Goal: Transaction & Acquisition: Obtain resource

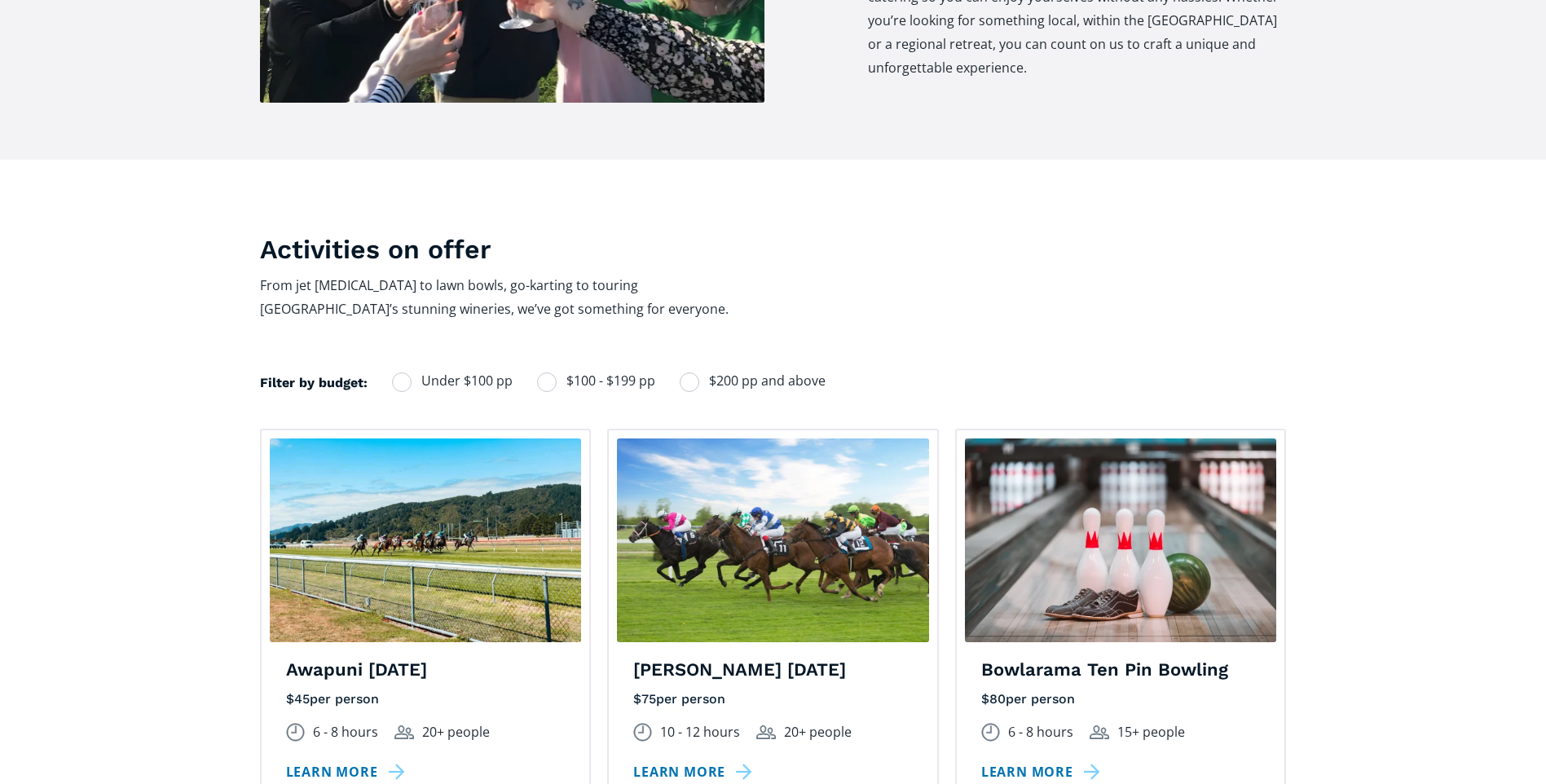
scroll to position [977, 0]
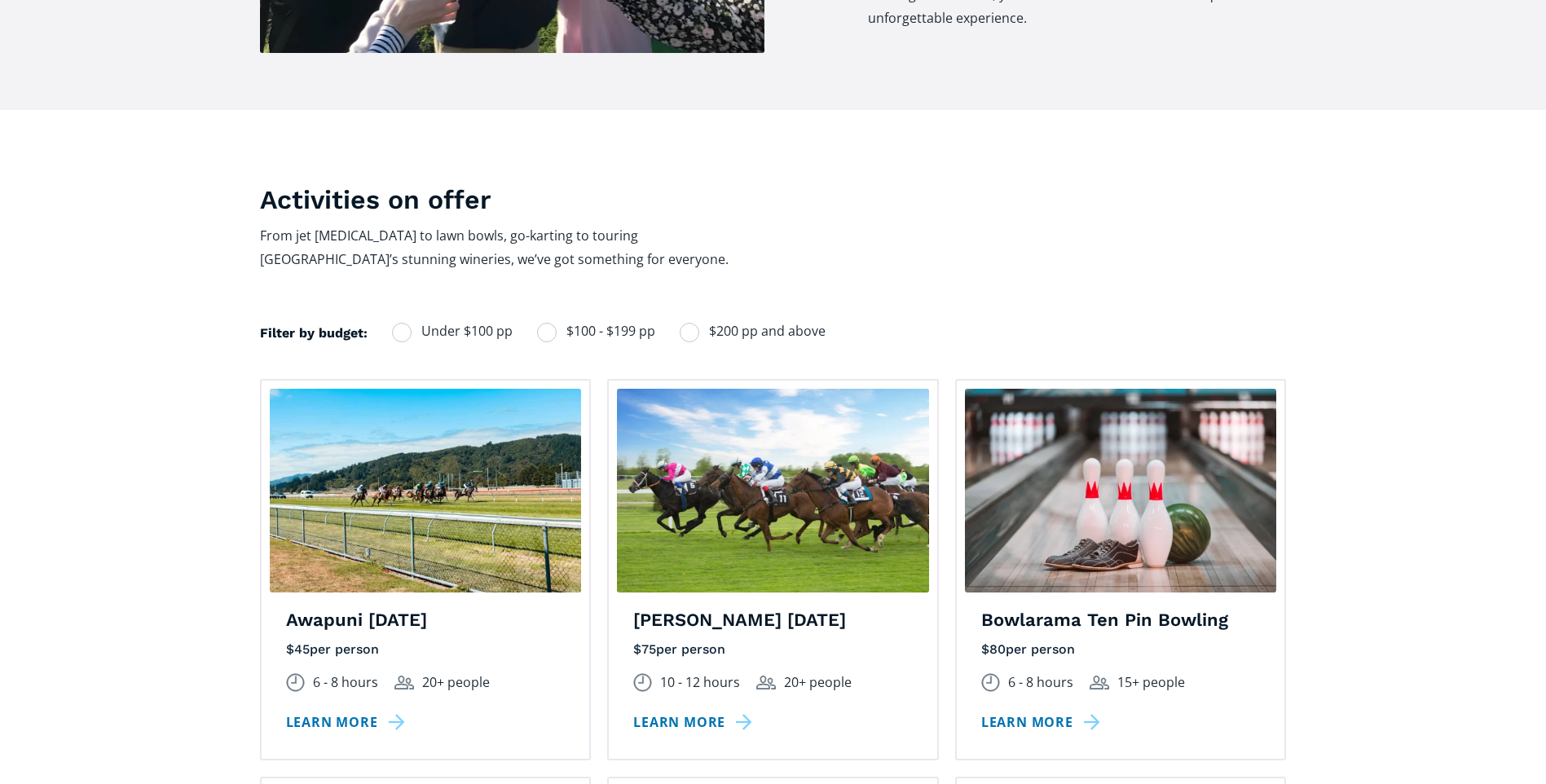
click at [399, 322] on div "Filters" at bounding box center [401, 332] width 19 height 19
click at [409, 326] on input "Under $100 pp" at bounding box center [414, 332] width 11 height 11
radio input "true"
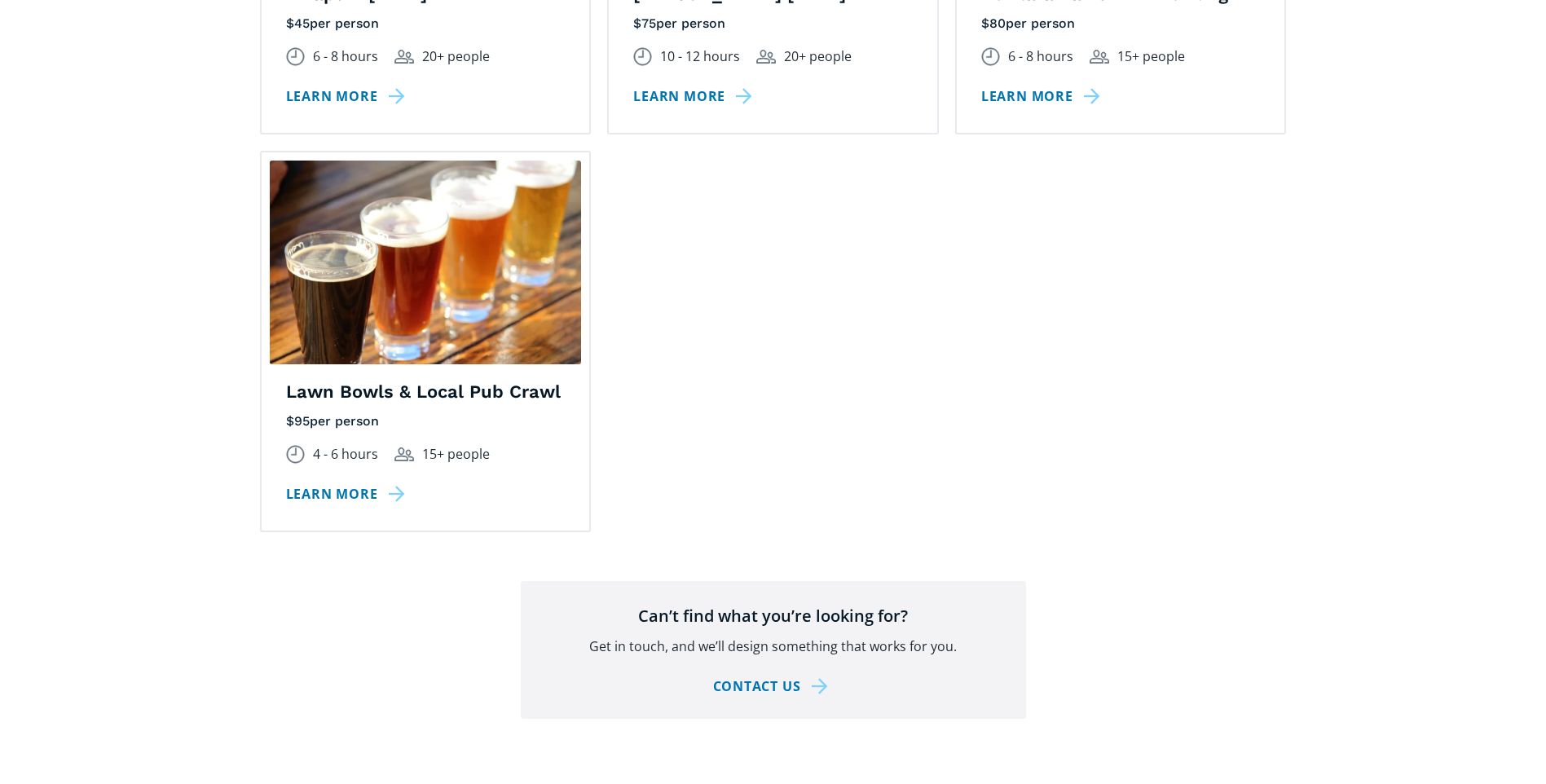
scroll to position [1629, 0]
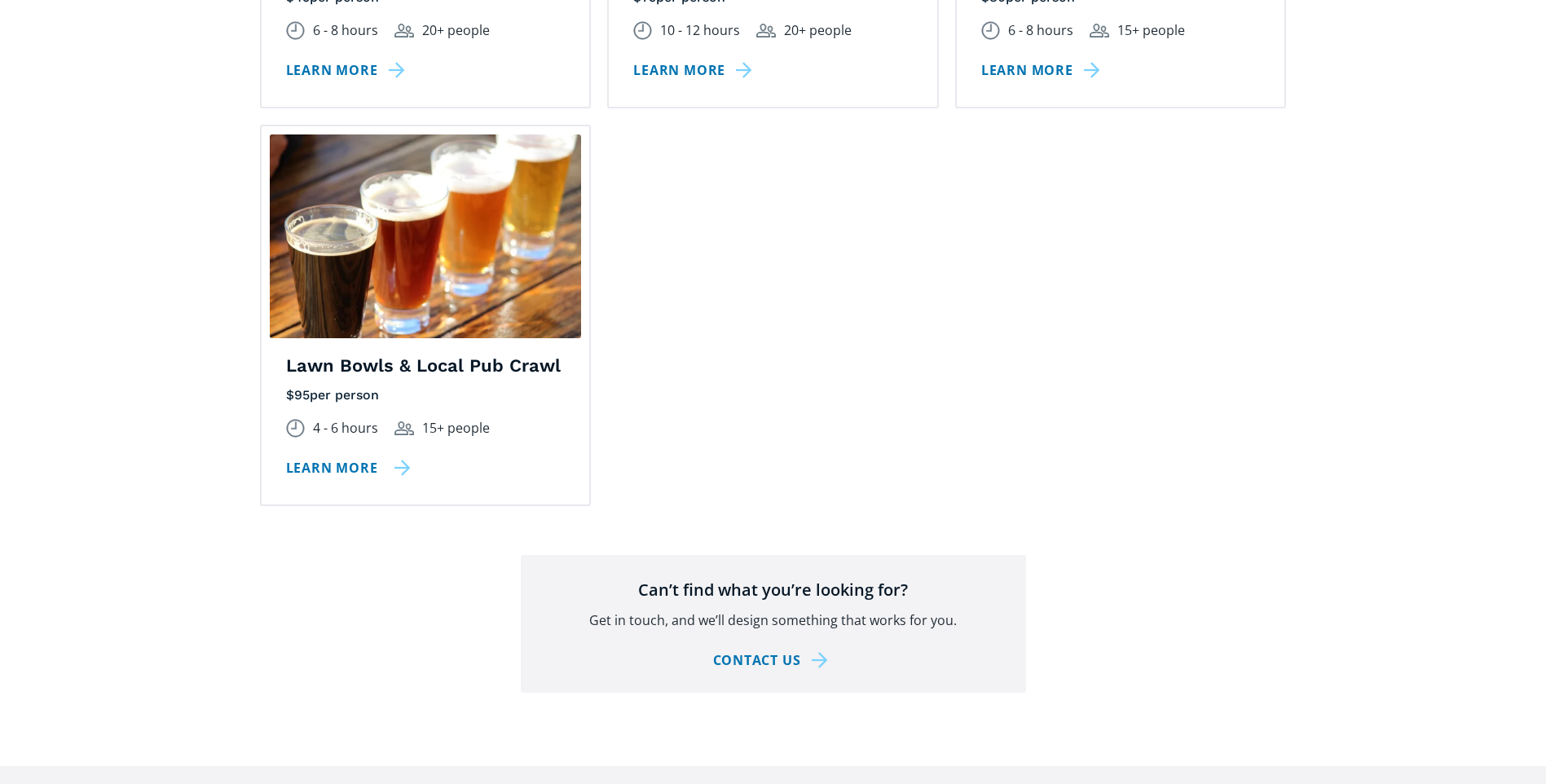
click at [356, 456] on link "Learn more" at bounding box center [348, 468] width 125 height 24
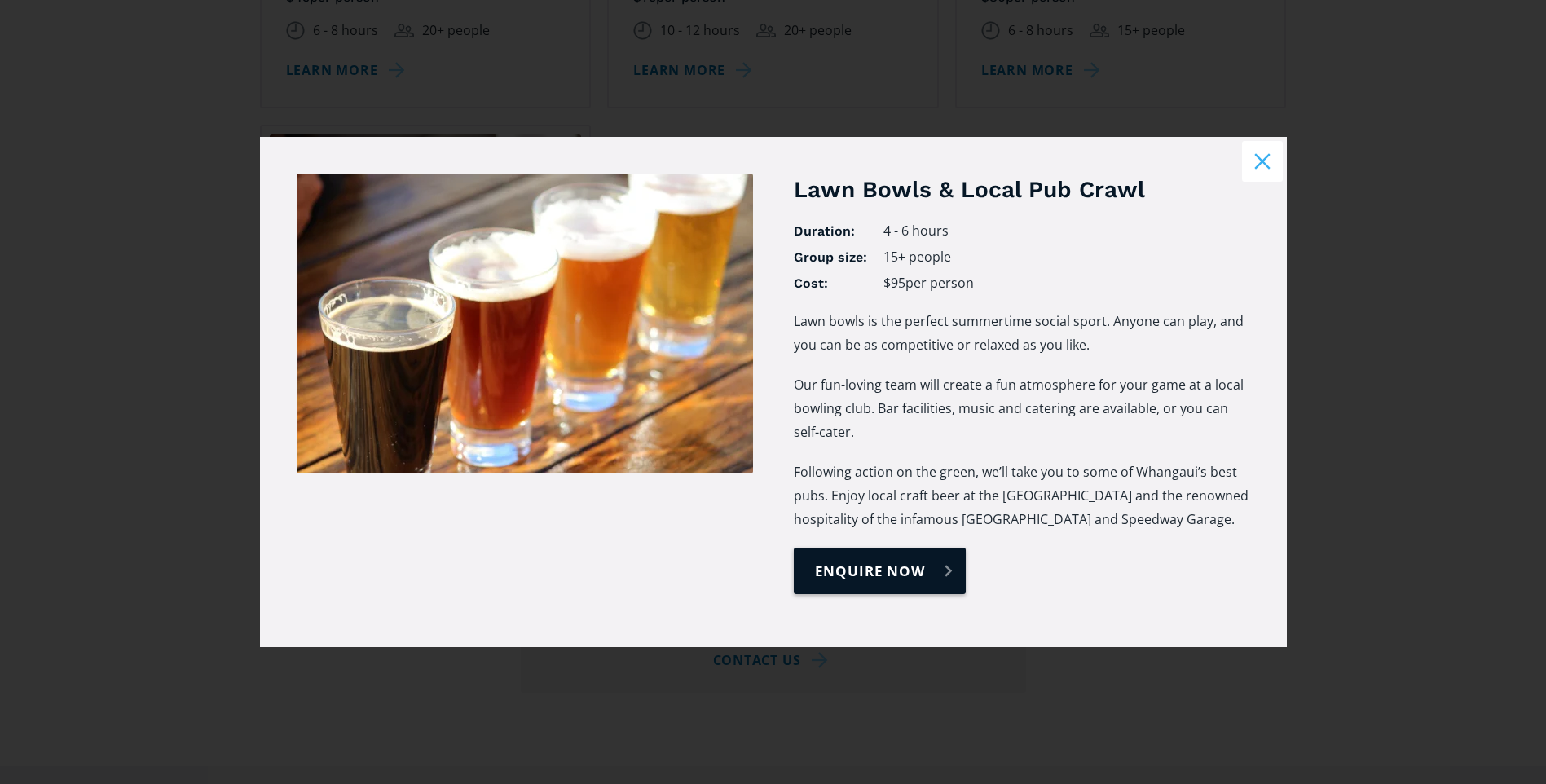
click at [851, 572] on link "enquire now" at bounding box center [880, 571] width 172 height 47
select select "Lawn Bowls & Local Pub Crawl"
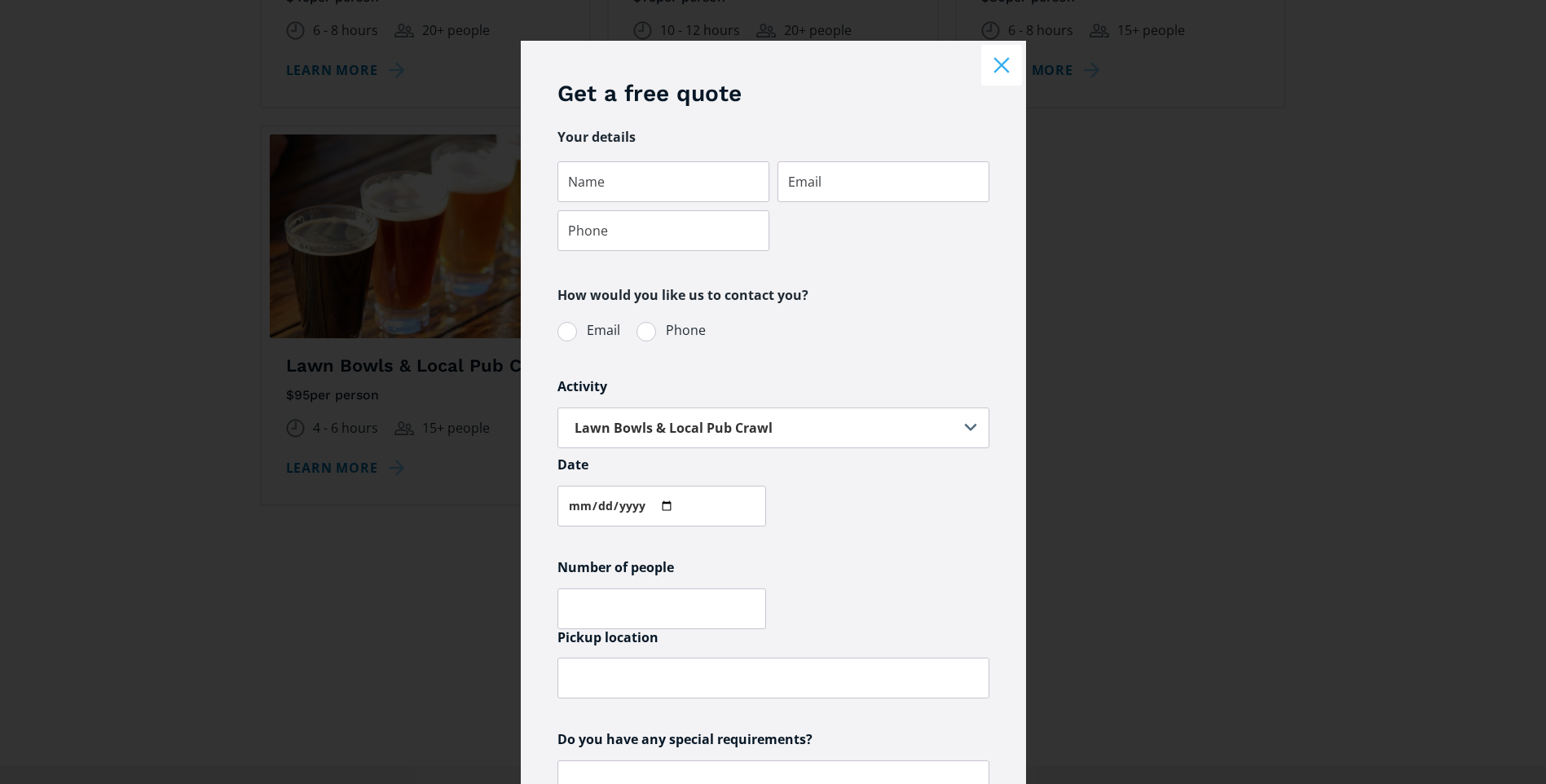
scroll to position [0, 0]
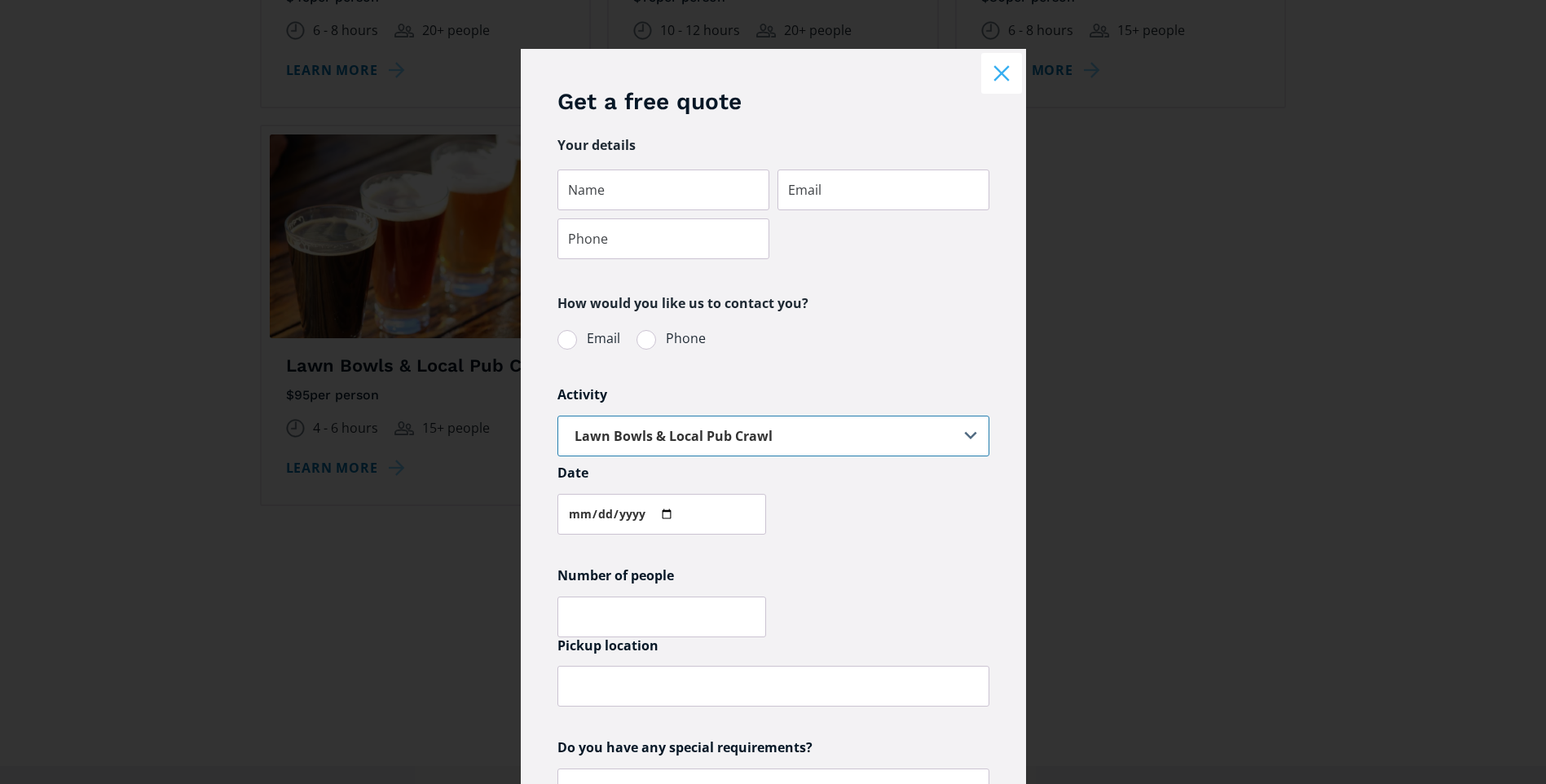
click at [873, 433] on select "Select one... Not sure Awapuni Deluxe Races Awapuni [DATE] Bowlarama Ten Pin Bo…" at bounding box center [773, 436] width 432 height 40
click at [1013, 185] on div "Get a free quote Your details How would you like us to contact you? Email Phone…" at bounding box center [773, 533] width 505 height 969
click at [1000, 71] on button "Close modal" at bounding box center [1002, 73] width 40 height 40
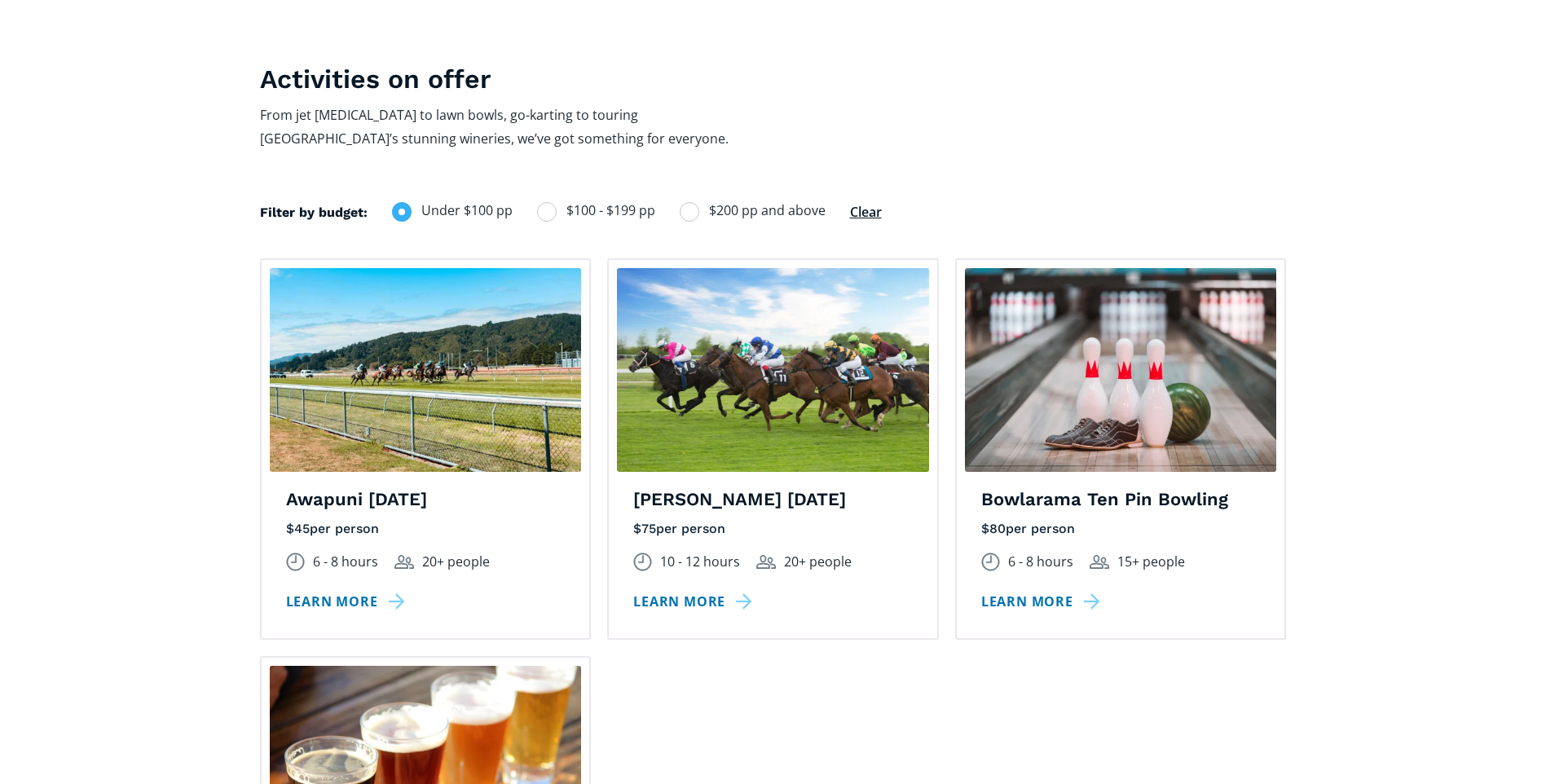
scroll to position [977, 0]
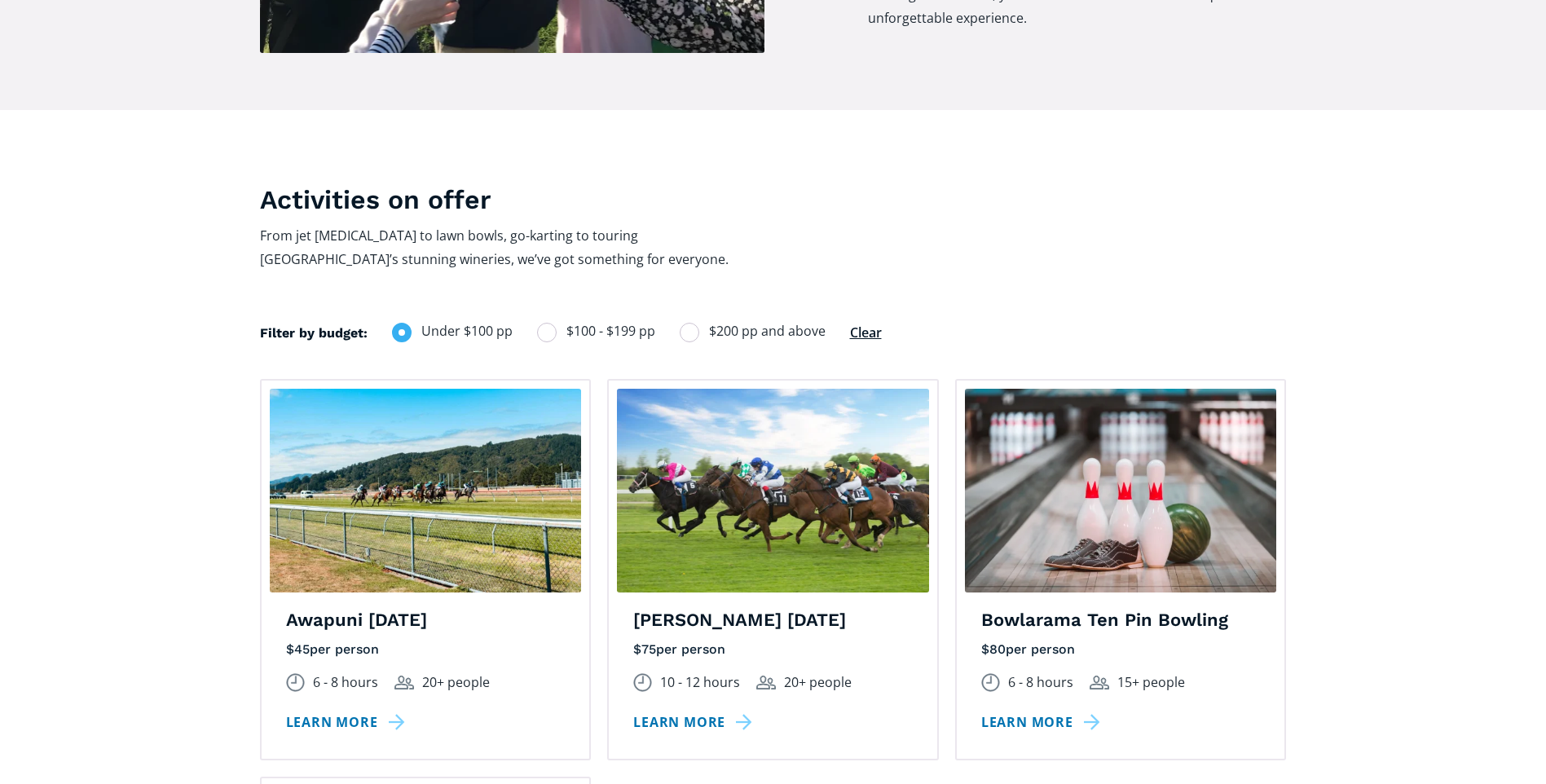
click at [537, 322] on div "Filters" at bounding box center [546, 332] width 19 height 19
click at [554, 326] on input "$100 - $199 pp" at bounding box center [559, 332] width 11 height 11
radio input "true"
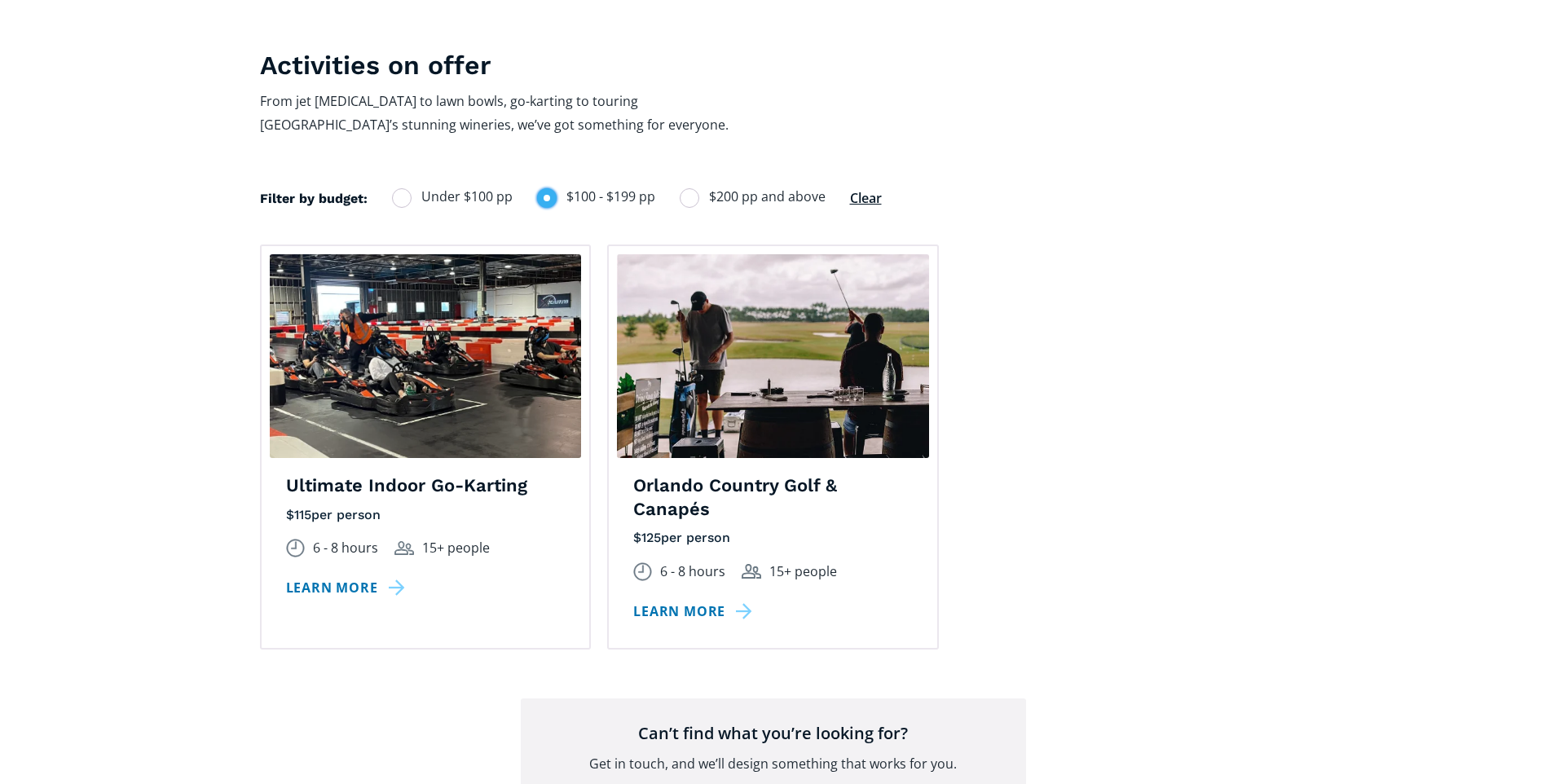
scroll to position [1140, 0]
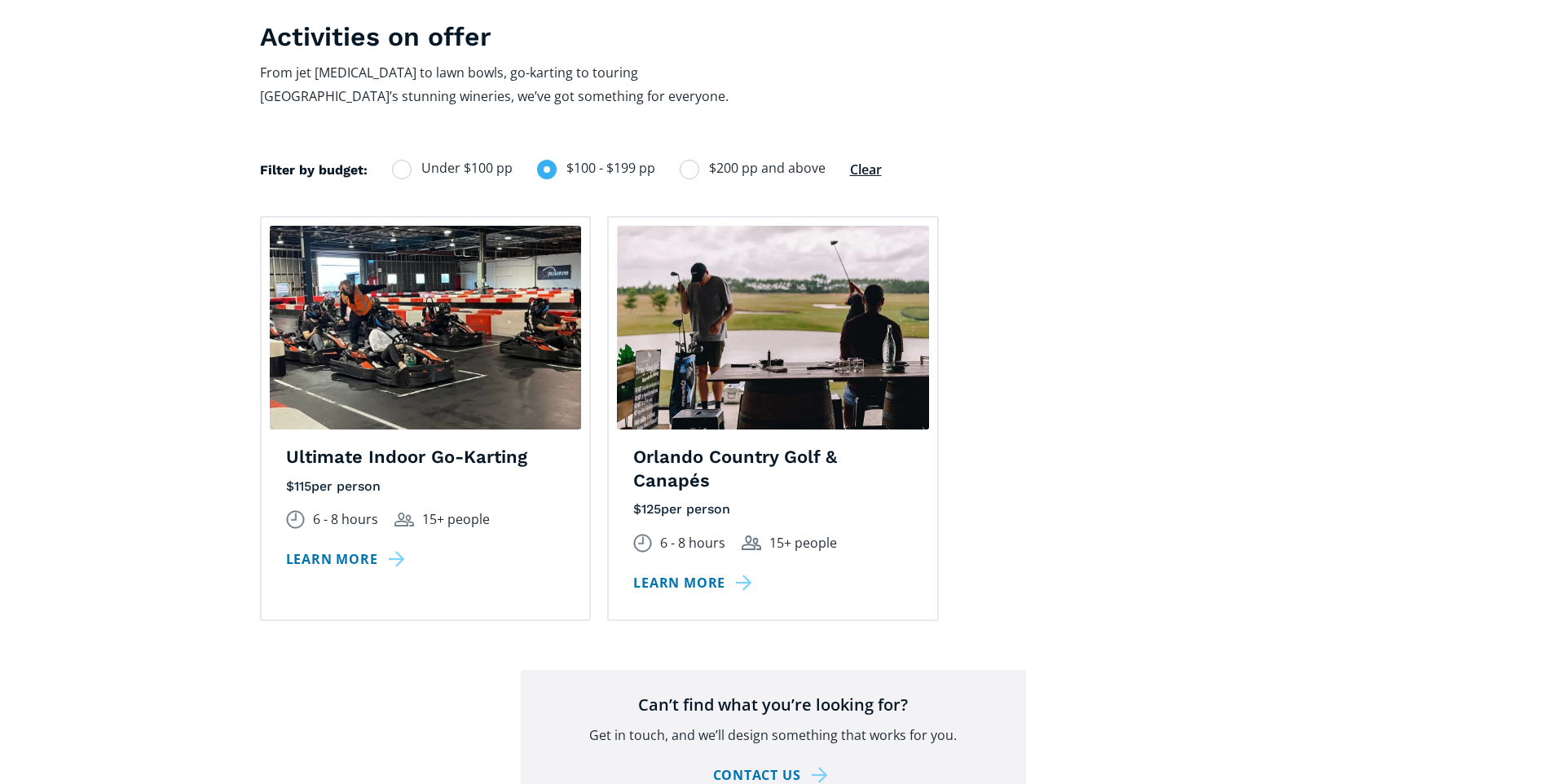
click at [686, 159] on div "Filters" at bounding box center [689, 169] width 19 height 19
click at [696, 163] on input "$200 pp and above" at bounding box center [702, 169] width 11 height 11
radio input "true"
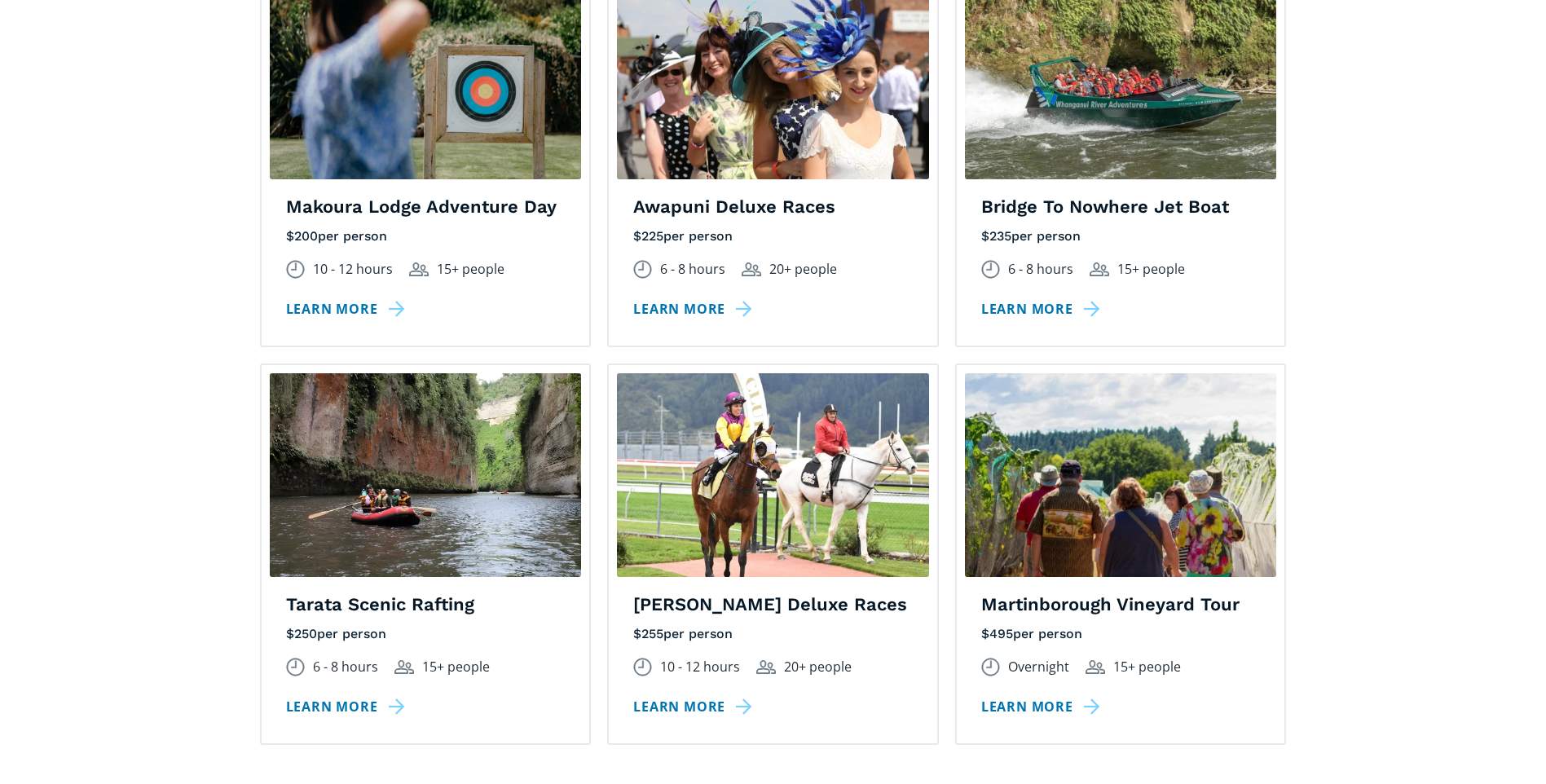
scroll to position [1385, 0]
